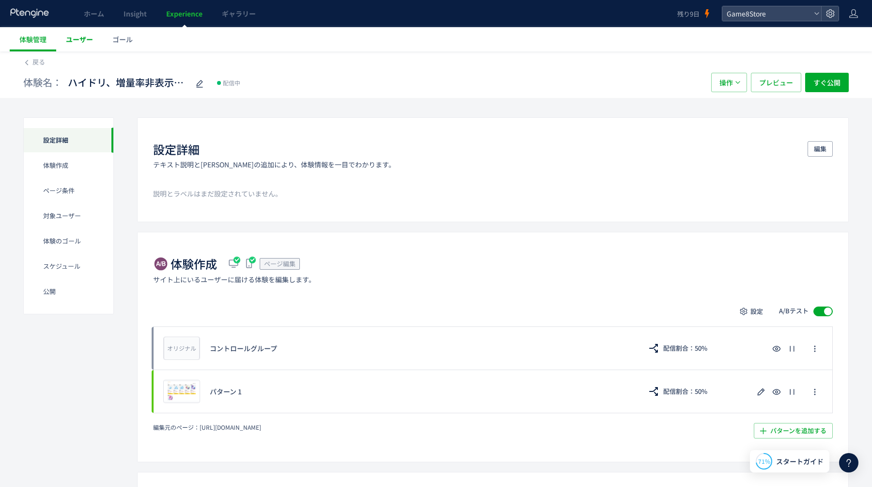
click at [79, 35] on span "ユーザー" at bounding box center [79, 39] width 27 height 10
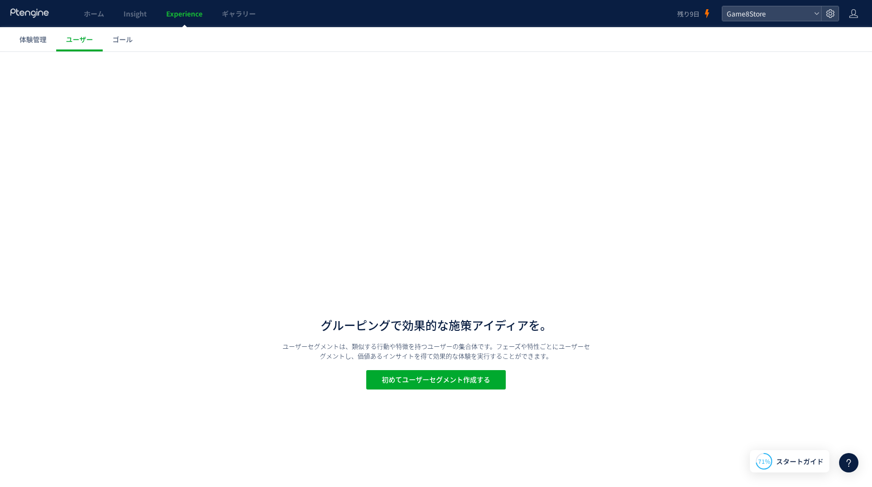
click at [198, 18] on body "ホーム Insight Experience ギャラリー 残り9日 Game8Store 体験管理 ユーザー ゴール スキップ タグ設置を他の人に任せる 製品…" at bounding box center [436, 243] width 872 height 487
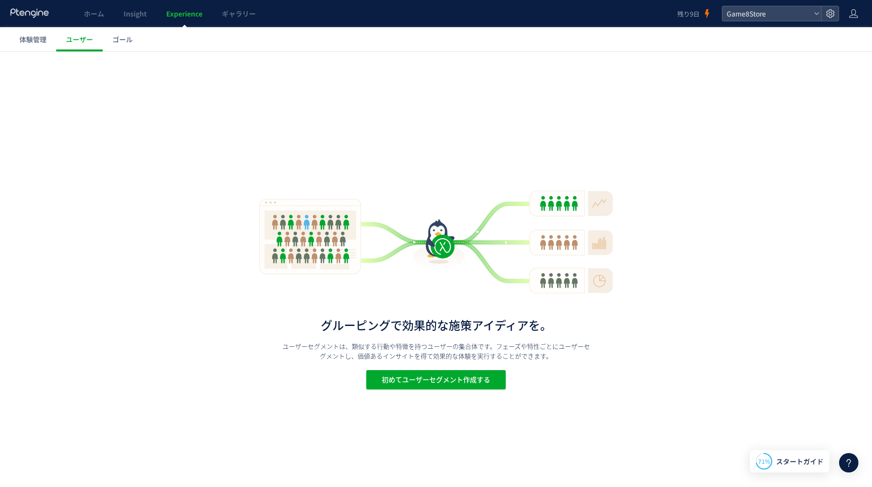
click at [191, 16] on span "Experience" at bounding box center [184, 14] width 36 height 10
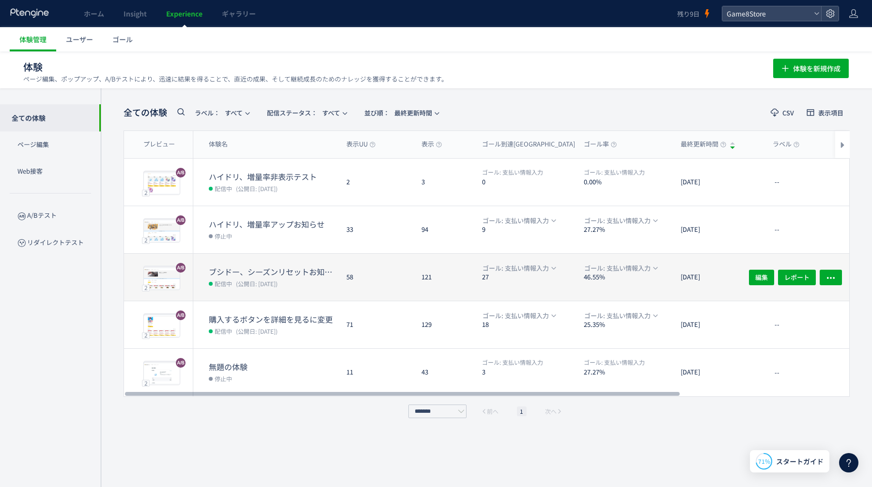
click at [397, 261] on div "58" at bounding box center [376, 276] width 75 height 47
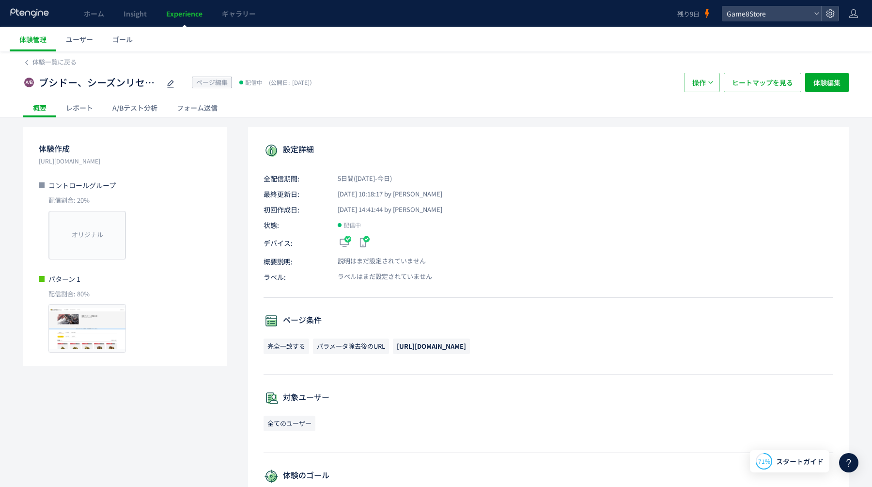
click at [142, 109] on div "A/Bテスト分析" at bounding box center [135, 107] width 64 height 19
